Goal: Information Seeking & Learning: Learn about a topic

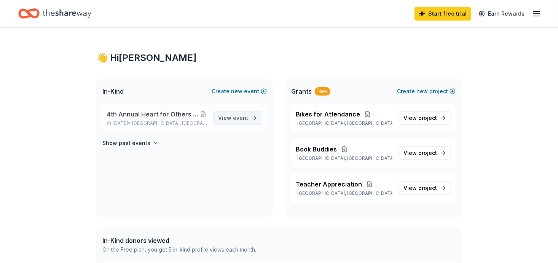
click at [237, 113] on span "View event" at bounding box center [233, 117] width 30 height 9
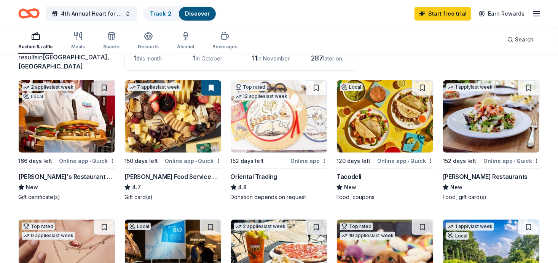
scroll to position [61, 0]
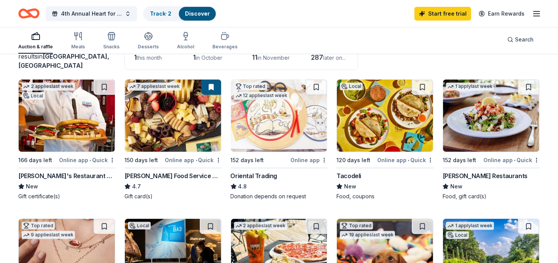
click at [188, 108] on img at bounding box center [173, 115] width 96 height 72
click at [272, 104] on img at bounding box center [279, 115] width 96 height 72
click at [496, 110] on img at bounding box center [491, 115] width 96 height 72
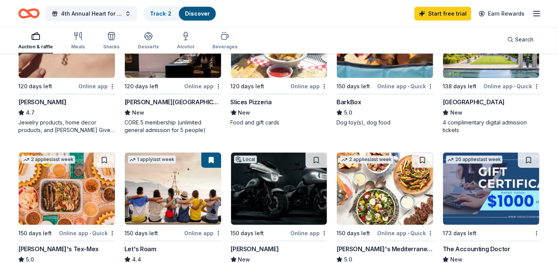
scroll to position [279, 0]
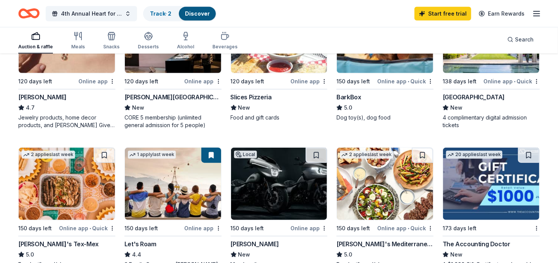
click at [300, 148] on img at bounding box center [279, 184] width 96 height 72
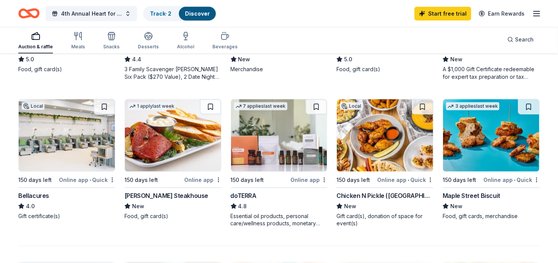
scroll to position [477, 0]
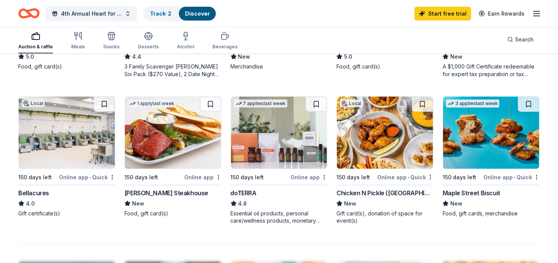
click at [165, 97] on img at bounding box center [173, 133] width 96 height 72
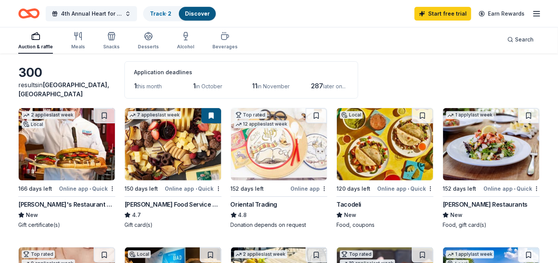
scroll to position [0, 0]
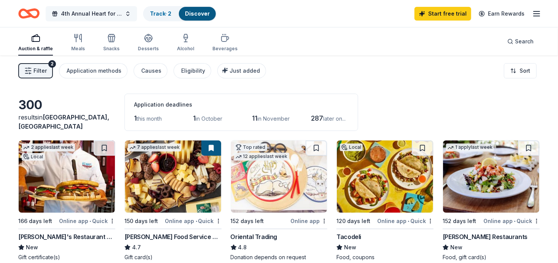
click at [92, 9] on span "4th Annual Heart for Others [DEMOGRAPHIC_DATA] Luncheon" at bounding box center [91, 13] width 61 height 9
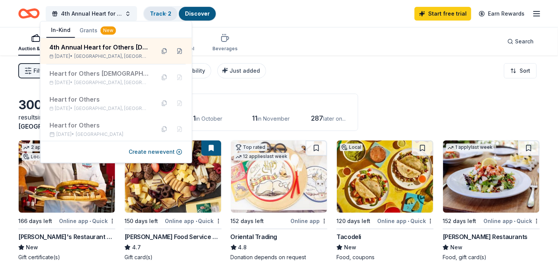
click at [150, 11] on link "Track · 2" at bounding box center [160, 13] width 21 height 6
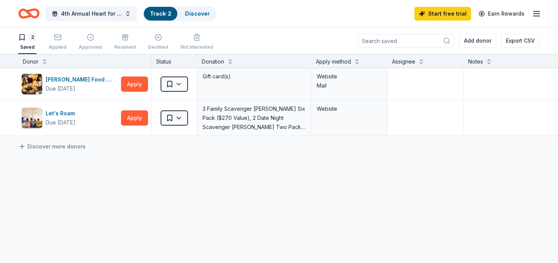
click at [29, 12] on icon "Home" at bounding box center [28, 14] width 21 height 18
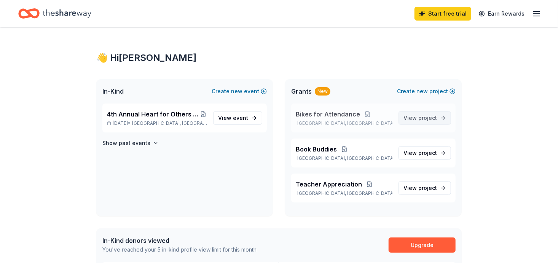
click at [428, 114] on span "project" at bounding box center [427, 117] width 19 height 6
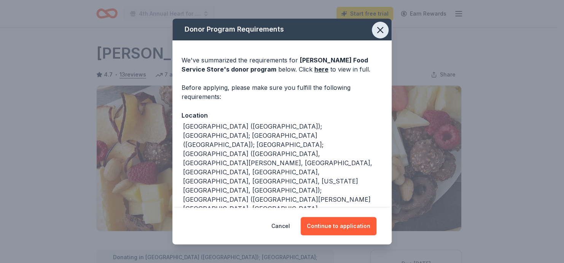
click at [372, 35] on button "button" at bounding box center [380, 30] width 17 height 17
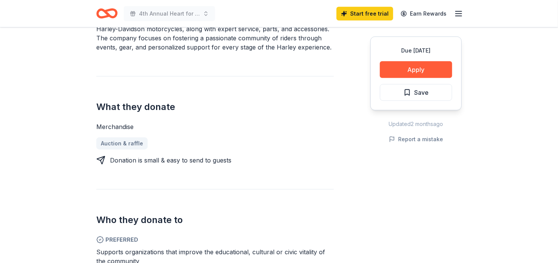
scroll to position [284, 0]
